Goal: Transaction & Acquisition: Download file/media

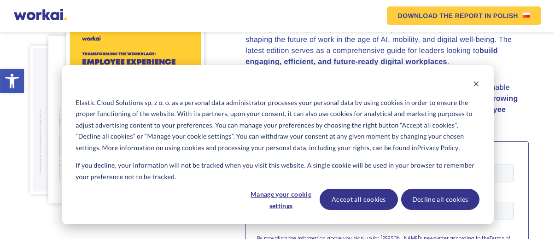
scroll to position [230, 0]
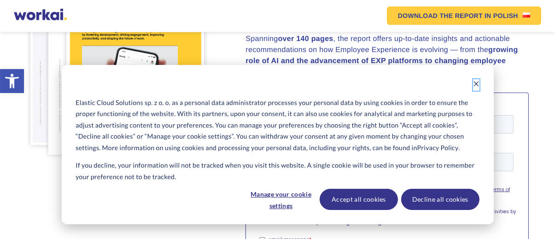
click at [475, 83] on icon "Dismiss cookie banner" at bounding box center [475, 83] width 5 height 5
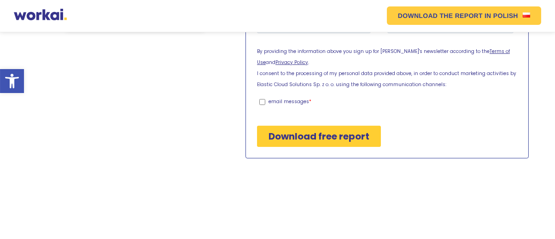
click at [354, 131] on input "Download free report" at bounding box center [319, 136] width 124 height 21
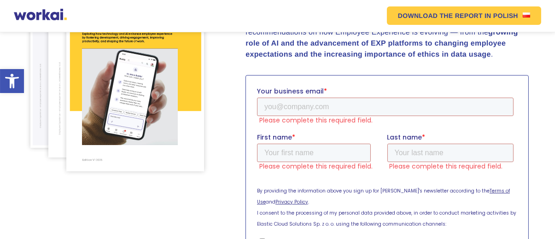
scroll to position [204, 0]
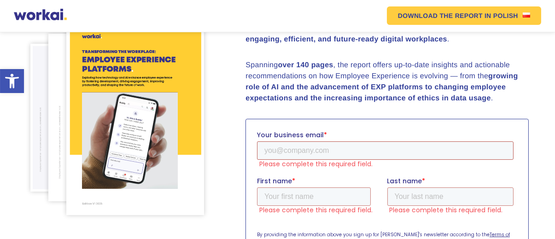
click at [353, 152] on input "Your business email *" at bounding box center [385, 150] width 256 height 18
type input "[EMAIL_ADDRESS][DOMAIN_NAME]"
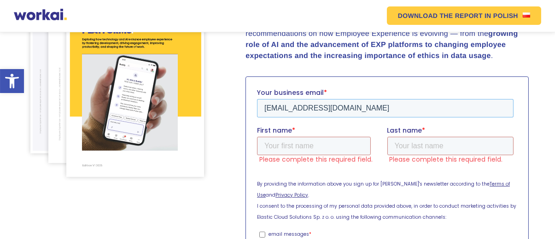
scroll to position [254, 0]
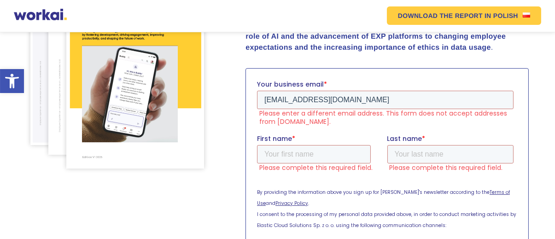
click at [329, 141] on label "First name *" at bounding box center [322, 138] width 130 height 9
click at [329, 145] on input "First name *" at bounding box center [314, 154] width 114 height 18
click at [327, 147] on input "First name *" at bounding box center [314, 154] width 114 height 18
click at [340, 100] on input "[EMAIL_ADDRESS][DOMAIN_NAME]" at bounding box center [385, 100] width 256 height 18
drag, startPoint x: 348, startPoint y: 99, endPoint x: 508, endPoint y: 179, distance: 179.2
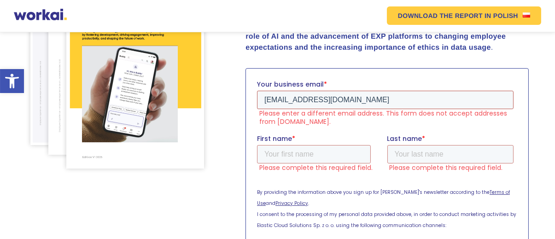
click at [257, 99] on html "Your business email * [EMAIL_ADDRESS][DOMAIN_NAME] Please enter a different ema…" at bounding box center [387, 203] width 260 height 246
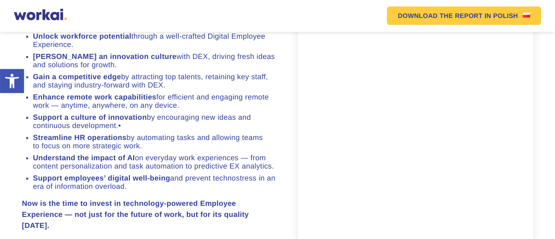
scroll to position [848, 0]
